Goal: Task Accomplishment & Management: Use online tool/utility

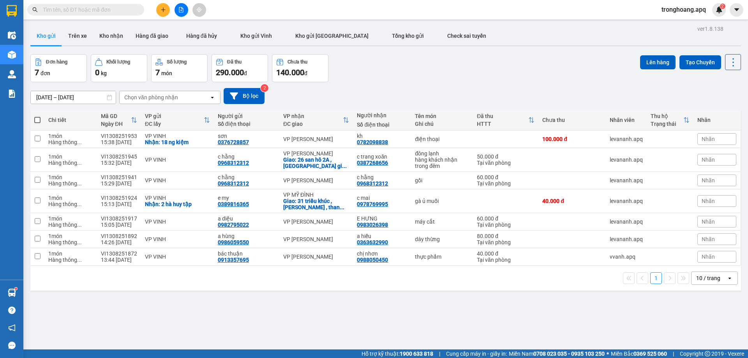
scroll to position [36, 0]
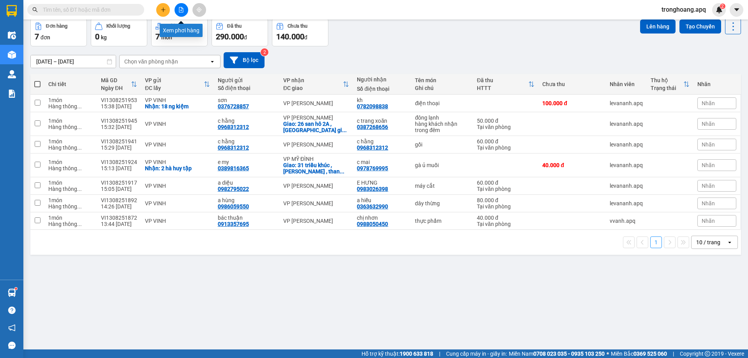
click at [181, 9] on icon "file-add" at bounding box center [180, 9] width 5 height 5
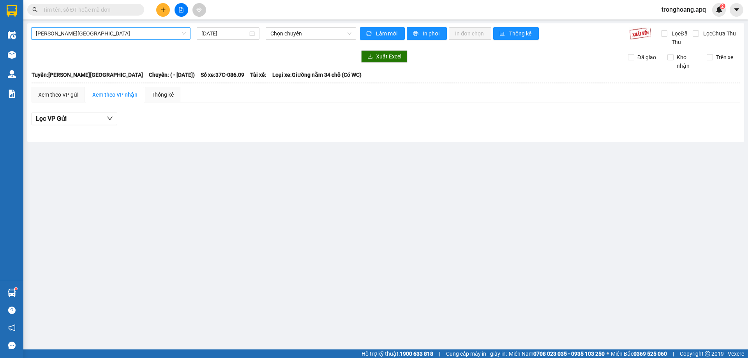
click at [144, 32] on span "[PERSON_NAME][GEOGRAPHIC_DATA]" at bounding box center [111, 34] width 150 height 12
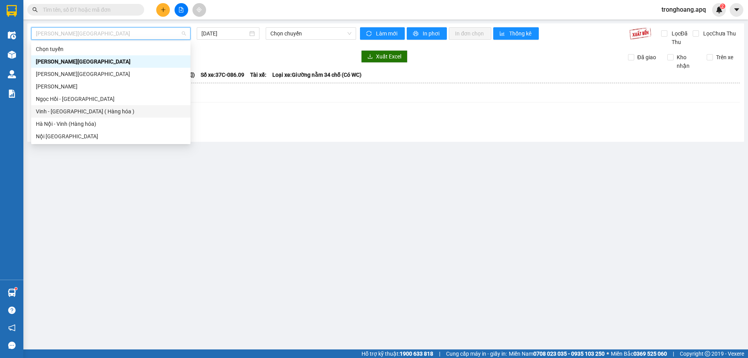
click at [102, 112] on div "Vinh - [GEOGRAPHIC_DATA] ( Hàng hóa )" at bounding box center [111, 111] width 150 height 9
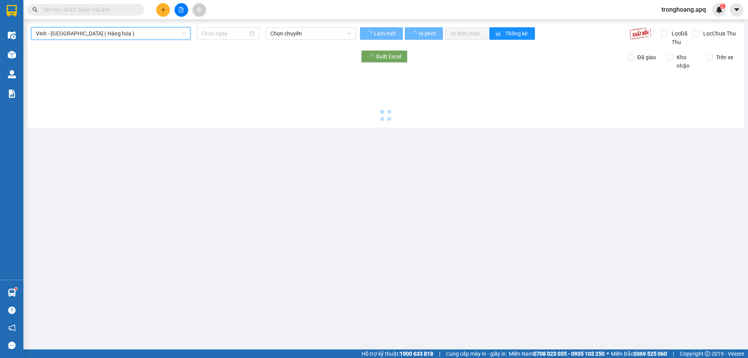
type input "[DATE]"
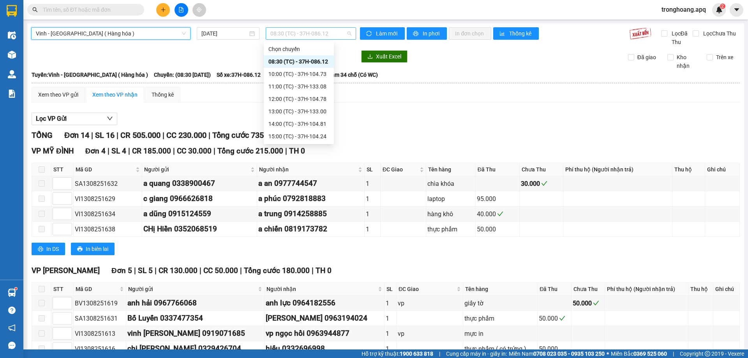
click at [345, 33] on span "08:30 (TC) - 37H-086.12" at bounding box center [310, 34] width 81 height 12
click at [309, 71] on div "10:00 (TC) - 37H-104.73" at bounding box center [298, 74] width 61 height 9
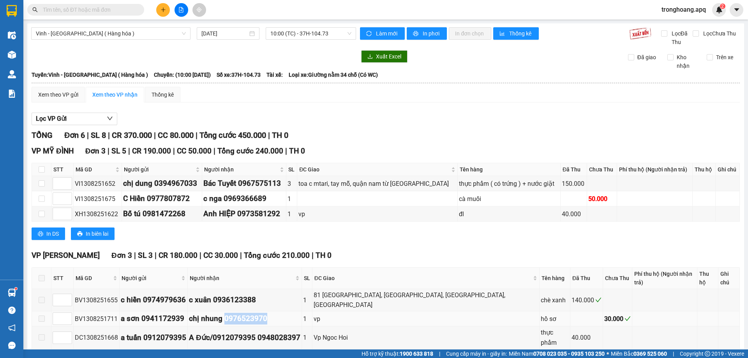
drag, startPoint x: 239, startPoint y: 304, endPoint x: 287, endPoint y: 306, distance: 47.2
click at [287, 313] on div "chị nhung 0976523970" at bounding box center [244, 319] width 111 height 12
copy div "0976523970"
paste input "0976523970"
type input "0976523970"
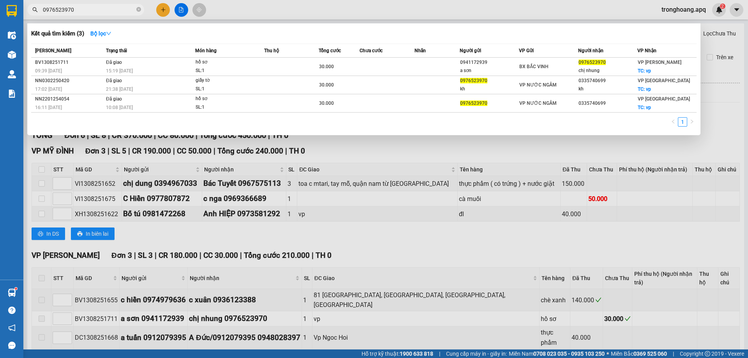
click at [137, 11] on icon "close-circle" at bounding box center [138, 9] width 5 height 5
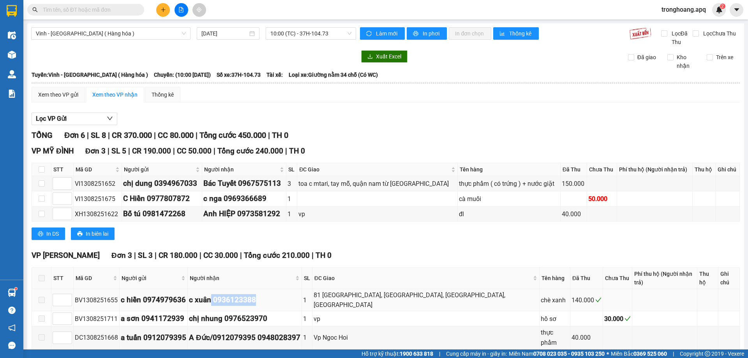
drag, startPoint x: 226, startPoint y: 285, endPoint x: 275, endPoint y: 290, distance: 49.6
click at [275, 294] on div "c xuân 0936123388" at bounding box center [244, 300] width 111 height 12
copy div "0936123388"
paste input "0936123388"
type input "0936123388"
